Goal: Task Accomplishment & Management: Complete application form

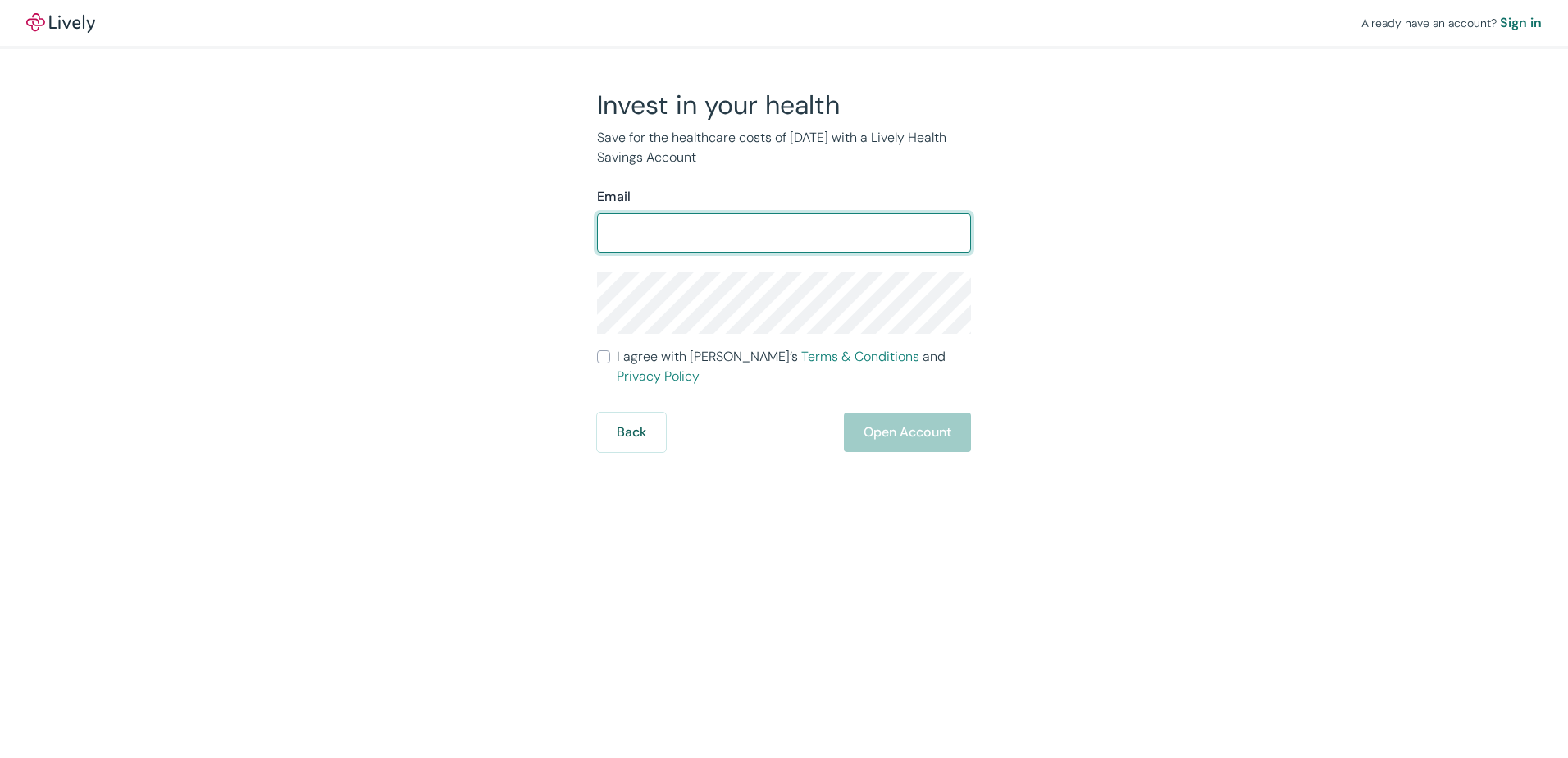
click at [712, 226] on input "Email" at bounding box center [784, 233] width 374 height 33
click at [750, 234] on input "[EMAIL_ADDRESS][DOMAIN_NAME]" at bounding box center [784, 233] width 374 height 33
drag, startPoint x: 750, startPoint y: 237, endPoint x: 932, endPoint y: 245, distance: 182.2
click at [932, 245] on input "[EMAIL_ADDRESS][DOMAIN_NAME]" at bounding box center [784, 233] width 374 height 33
type input "[EMAIL_ADDRESS][DOMAIN_NAME]"
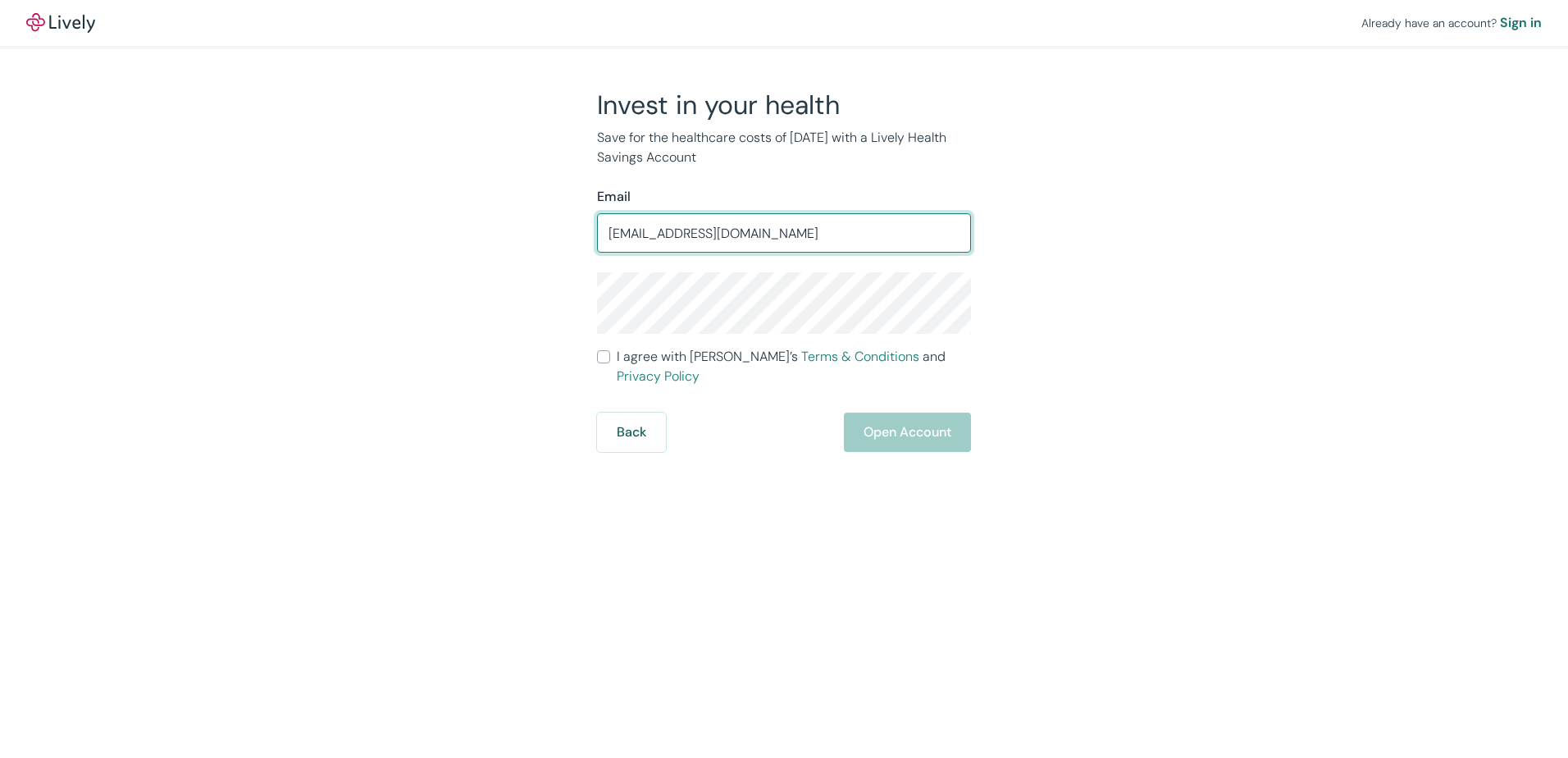
click at [502, 305] on div "Invest in your health Save for the healthcare costs of [DATE] with a Lively Hea…" at bounding box center [774, 270] width 788 height 363
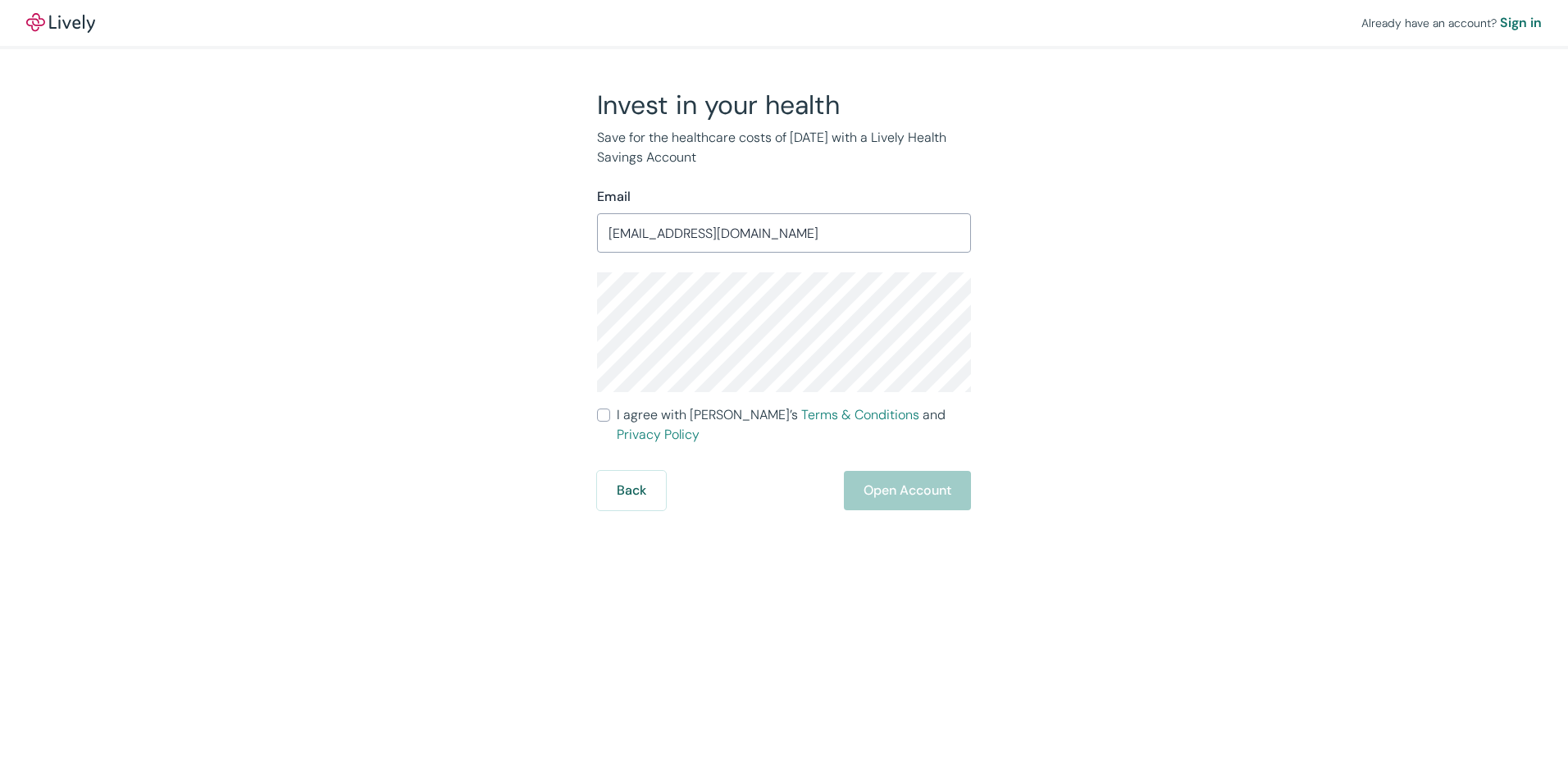
click at [479, 326] on div "Invest in your health Save for the healthcare costs of [DATE] with a Lively Hea…" at bounding box center [774, 300] width 788 height 422
click at [615, 416] on label "I agree with Lively’s Terms & Conditions and Privacy Policy" at bounding box center [784, 424] width 374 height 39
click at [611, 416] on input "I agree with Lively’s Terms & Conditions and Privacy Policy" at bounding box center [603, 414] width 13 height 13
checkbox input "true"
click at [929, 477] on button "Open Account" at bounding box center [907, 489] width 127 height 39
